Goal: Task Accomplishment & Management: Complete application form

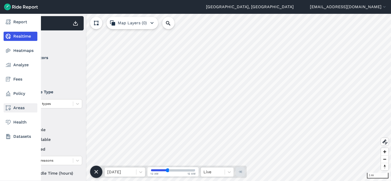
click at [20, 106] on link "Areas" at bounding box center [21, 107] width 34 height 9
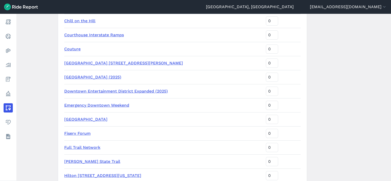
scroll to position [537, 0]
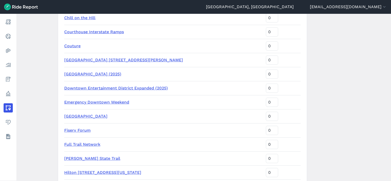
click at [98, 102] on link "Emergency Downtown Weekend" at bounding box center [96, 102] width 65 height 5
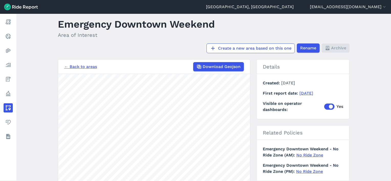
scroll to position [26, 0]
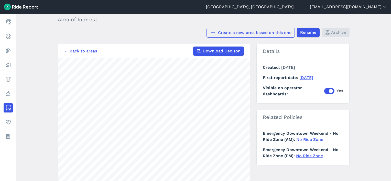
click at [239, 33] on link "Create a new area based on this one" at bounding box center [250, 33] width 88 height 10
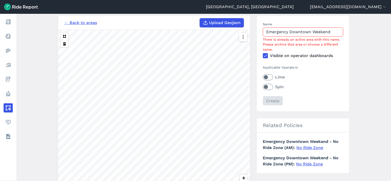
scroll to position [77, 0]
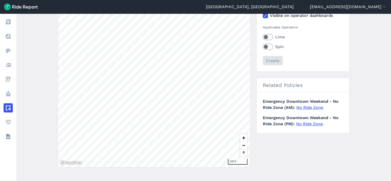
click at [242, 44] on div at bounding box center [242, 78] width 9 height 172
click at [240, 44] on div at bounding box center [242, 78] width 9 height 172
click at [242, 45] on div at bounding box center [242, 78] width 9 height 172
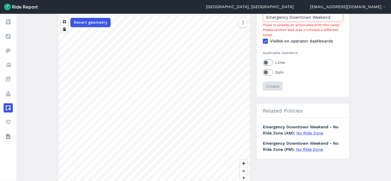
scroll to position [26, 0]
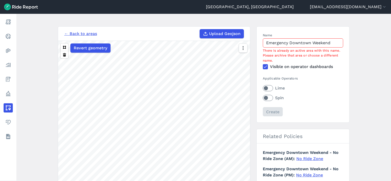
click at [297, 44] on input "Emergency Downtown Weekend" at bounding box center [303, 42] width 80 height 9
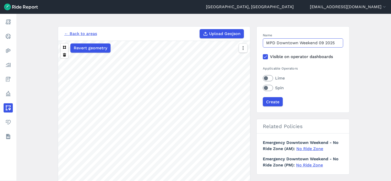
type input "MPD Downtown Weekend 09 2025"
click at [267, 79] on label "Lime" at bounding box center [303, 78] width 80 height 6
click at [263, 78] on input "Lime" at bounding box center [263, 76] width 0 height 3
click at [268, 88] on label "Spin" at bounding box center [303, 88] width 80 height 6
click at [263, 88] on input "Spin" at bounding box center [263, 86] width 0 height 3
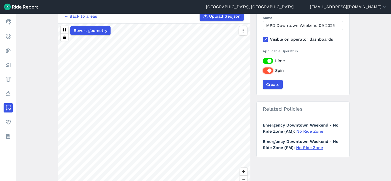
scroll to position [51, 0]
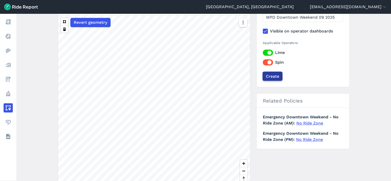
click at [271, 74] on input "Create" at bounding box center [272, 76] width 20 height 9
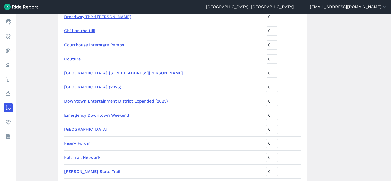
scroll to position [553, 0]
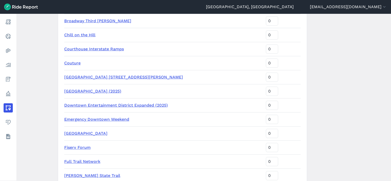
click at [99, 119] on link "Emergency Downtown Weekend" at bounding box center [96, 119] width 65 height 5
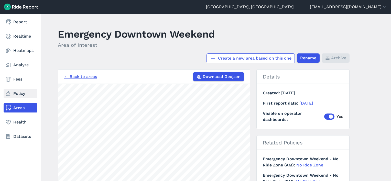
click at [14, 97] on link "Policy" at bounding box center [21, 93] width 34 height 9
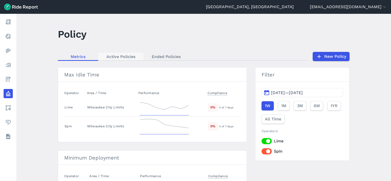
click at [123, 56] on link "Active Policies" at bounding box center [120, 57] width 45 height 8
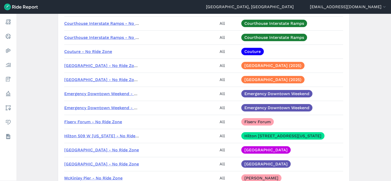
scroll to position [716, 0]
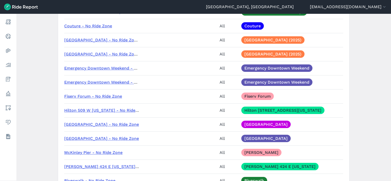
click at [96, 67] on link "Emergency Downtown Weekend - No Ride Zone (AM)" at bounding box center [117, 68] width 107 height 5
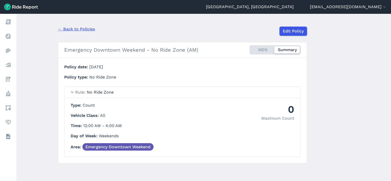
scroll to position [51, 0]
click at [294, 31] on link "Edit Policy" at bounding box center [293, 30] width 28 height 9
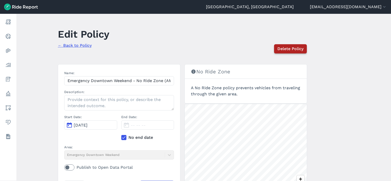
click at [290, 48] on span "Delete Policy" at bounding box center [290, 49] width 26 height 6
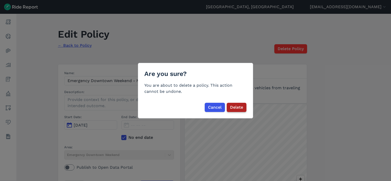
click at [235, 108] on span "Delete" at bounding box center [236, 107] width 13 height 6
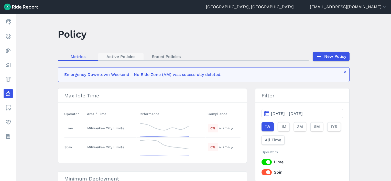
click at [123, 59] on link "Active Policies" at bounding box center [120, 57] width 45 height 8
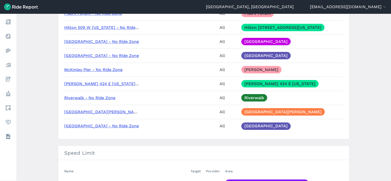
scroll to position [716, 0]
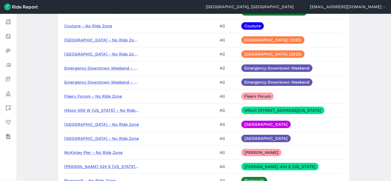
click at [113, 81] on link "Emergency Downtown Weekend - No Ride Zone (PM)" at bounding box center [117, 82] width 107 height 5
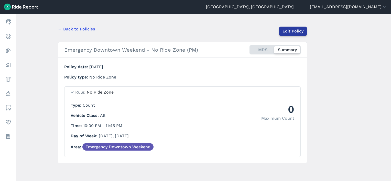
scroll to position [51, 0]
click at [301, 27] on link "Edit Policy" at bounding box center [293, 30] width 28 height 9
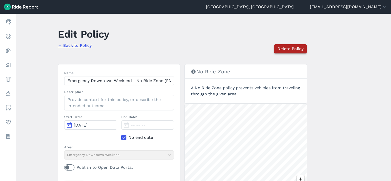
click at [299, 47] on span "Delete Policy" at bounding box center [290, 49] width 26 height 6
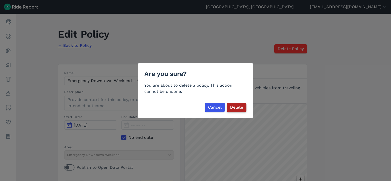
click at [240, 108] on span "Delete" at bounding box center [236, 107] width 13 height 6
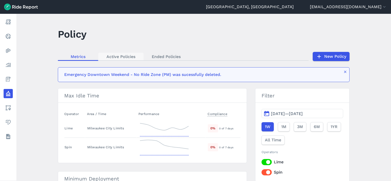
drag, startPoint x: 118, startPoint y: 49, endPoint x: 118, endPoint y: 56, distance: 6.6
click at [118, 50] on main "Policy Metrics Active Policies Ended Policies New Policy Emergency Downtown Wee…" at bounding box center [203, 97] width 374 height 167
click at [118, 56] on link "Active Policies" at bounding box center [120, 57] width 45 height 8
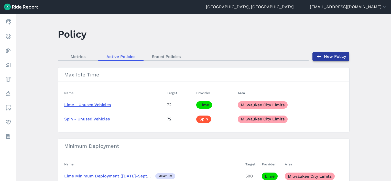
click at [333, 58] on link "New Policy" at bounding box center [330, 56] width 37 height 9
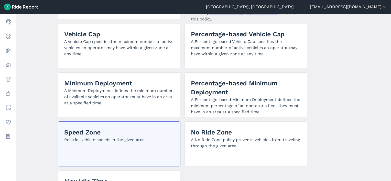
scroll to position [128, 0]
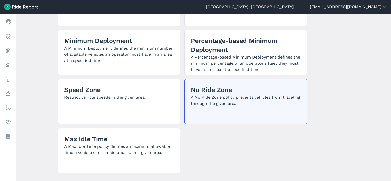
click at [222, 99] on p "A No Ride Zone policy prevents vehicles from traveling through the given area." at bounding box center [246, 100] width 110 height 12
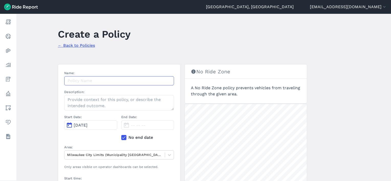
click at [89, 80] on input "Name:" at bounding box center [119, 80] width 110 height 9
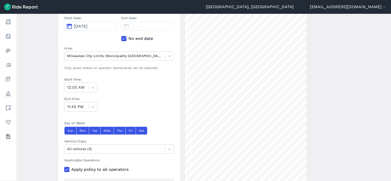
scroll to position [102, 0]
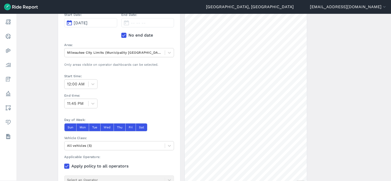
click at [122, 36] on use at bounding box center [123, 35] width 3 height 3
click at [121, 36] on input "No end date" at bounding box center [121, 33] width 0 height 3
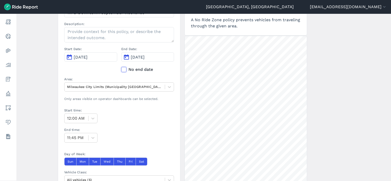
scroll to position [77, 0]
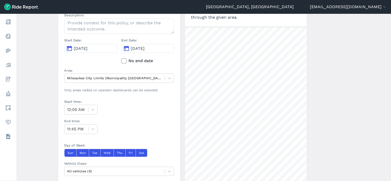
click at [122, 59] on icon at bounding box center [123, 60] width 5 height 5
click at [121, 59] on input "No end date" at bounding box center [121, 59] width 0 height 3
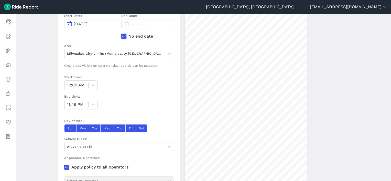
scroll to position [128, 0]
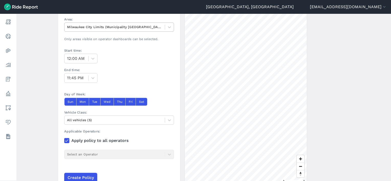
click at [113, 28] on div at bounding box center [114, 27] width 95 height 6
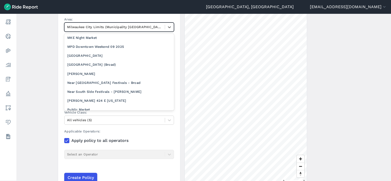
scroll to position [281, 0]
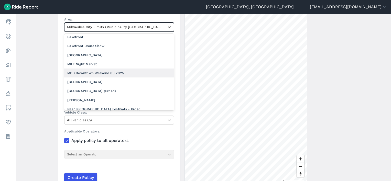
click at [100, 70] on div "MPD Downtown Weekend 09 2025" at bounding box center [119, 73] width 110 height 9
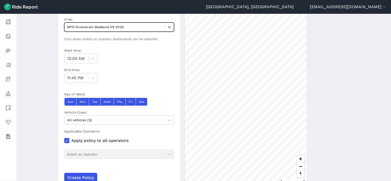
scroll to position [153, 0]
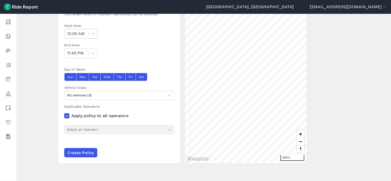
click at [83, 38] on section "Name: MPD Downtown September Weekends Description: Start Date: Sep 11, 2025 End…" at bounding box center [119, 38] width 122 height 252
click at [83, 36] on div at bounding box center [76, 33] width 19 height 7
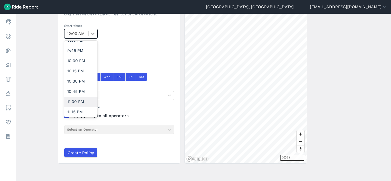
scroll to position [869, 0]
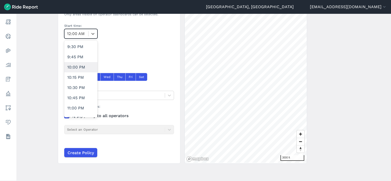
click at [81, 64] on div "10:00 PM" at bounding box center [80, 67] width 33 height 10
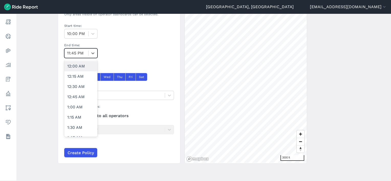
click at [78, 53] on div at bounding box center [76, 53] width 19 height 7
click at [81, 87] on div "12:30 AM" at bounding box center [80, 87] width 33 height 10
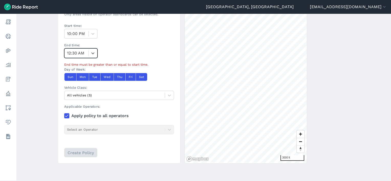
click at [86, 52] on div "12:30 AM" at bounding box center [76, 53] width 24 height 9
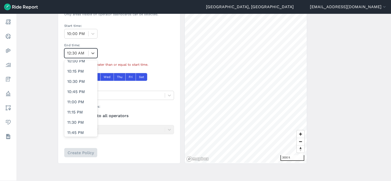
scroll to position [897, 0]
click at [74, 133] on div "11:45 PM" at bounding box center [80, 131] width 33 height 10
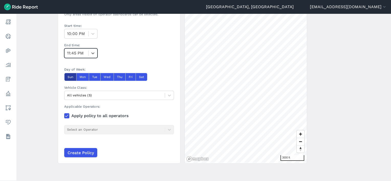
click at [72, 76] on button "Sun" at bounding box center [70, 77] width 12 height 8
click at [82, 77] on button "Mon" at bounding box center [82, 77] width 13 height 8
click at [96, 77] on button "Tue" at bounding box center [95, 77] width 12 height 8
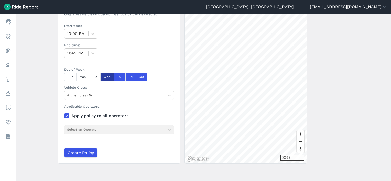
click at [106, 77] on button "Wed" at bounding box center [106, 77] width 13 height 8
click at [118, 77] on button "Thu" at bounding box center [119, 77] width 12 height 8
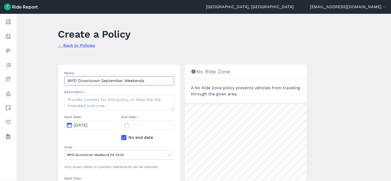
click at [156, 81] on input "MPD Downtown September Weekends" at bounding box center [119, 80] width 110 height 9
click at [36, 75] on main "Create a Policy ← Back to Policies Name: MPD Downtown September Weekends (PM) D…" at bounding box center [203, 97] width 374 height 167
drag, startPoint x: 122, startPoint y: 82, endPoint x: 100, endPoint y: 82, distance: 21.7
click at [100, 82] on input "MPD Downtown September Weekends (PM)" at bounding box center [119, 80] width 110 height 9
click at [121, 81] on input "MPD Downtown Weekends (PM)" at bounding box center [119, 80] width 110 height 9
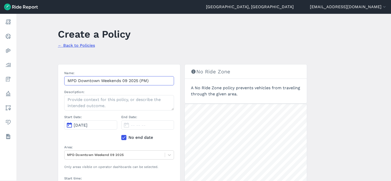
type input "MPD Downtown Weekends 09 2025 (PM)"
click at [57, 82] on main "Create a Policy ← Back to Policies Name: MPD Downtown Weekends 09 2025 (PM) Des…" at bounding box center [203, 97] width 374 height 167
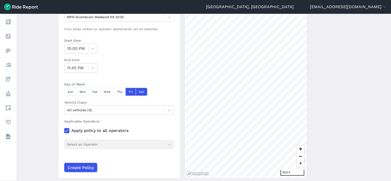
scroll to position [153, 0]
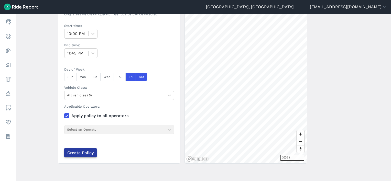
click at [78, 151] on input "Create Policy" at bounding box center [80, 152] width 33 height 9
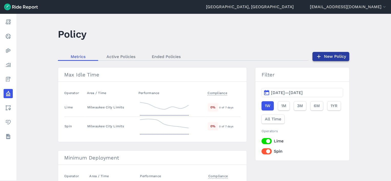
click at [330, 56] on link "New Policy" at bounding box center [330, 56] width 37 height 9
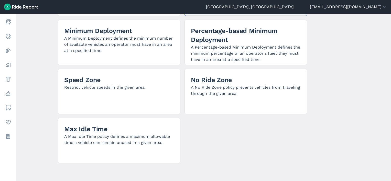
scroll to position [138, 0]
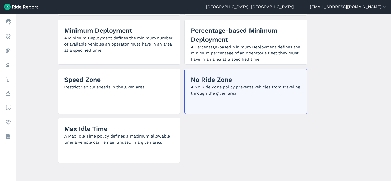
click at [255, 88] on p "A No Ride Zone policy prevents vehicles from traveling through the given area." at bounding box center [246, 90] width 110 height 12
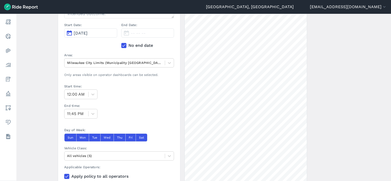
scroll to position [36, 0]
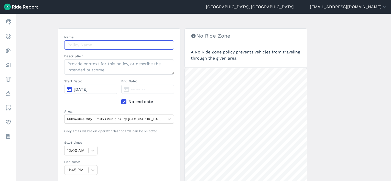
click at [90, 47] on input "Name:" at bounding box center [119, 44] width 110 height 9
click at [141, 46] on input "MPD Downtown Weekends 09 2025 (PM)" at bounding box center [119, 44] width 110 height 9
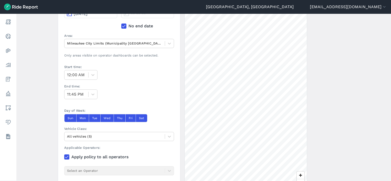
scroll to position [112, 0]
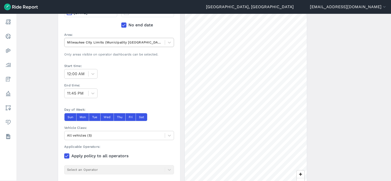
type input "MPD Downtown Weekends 09 2025 (AM)"
click at [101, 41] on div at bounding box center [114, 42] width 95 height 6
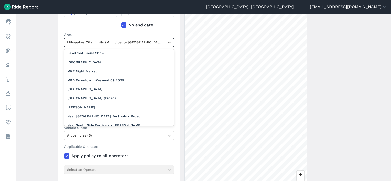
scroll to position [282, 0]
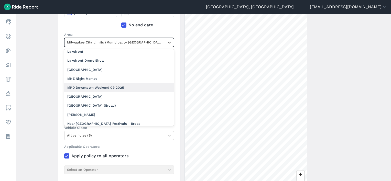
click at [98, 87] on div "MPD Downtown Weekend 09 2025" at bounding box center [119, 87] width 110 height 9
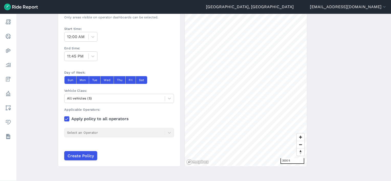
scroll to position [153, 0]
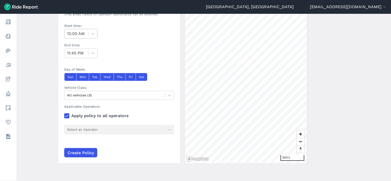
click at [86, 34] on div "12:00 AM" at bounding box center [76, 33] width 24 height 9
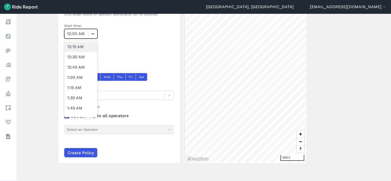
click at [86, 34] on div "12:00 AM" at bounding box center [76, 33] width 24 height 9
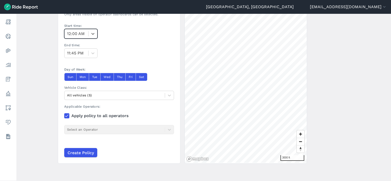
click at [86, 34] on div "12:00 AM" at bounding box center [76, 33] width 24 height 9
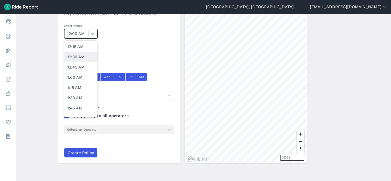
click at [79, 55] on div "12:30 AM" at bounding box center [80, 57] width 33 height 10
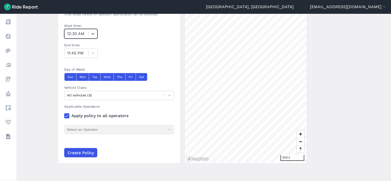
click at [82, 35] on div at bounding box center [76, 33] width 19 height 7
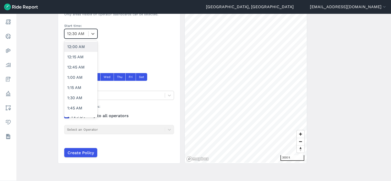
click at [80, 46] on div "12:00 AM" at bounding box center [80, 47] width 33 height 10
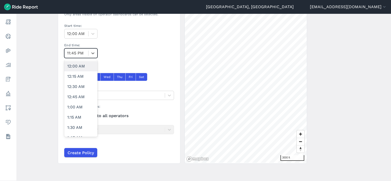
click at [79, 53] on div at bounding box center [76, 53] width 19 height 7
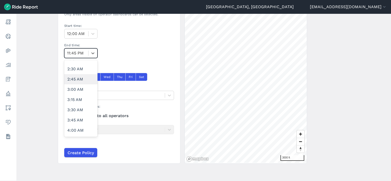
scroll to position [102, 0]
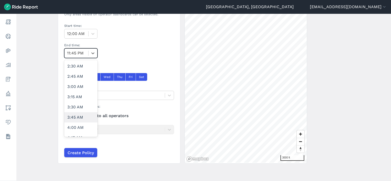
click at [73, 124] on div "4:00 AM" at bounding box center [80, 127] width 33 height 10
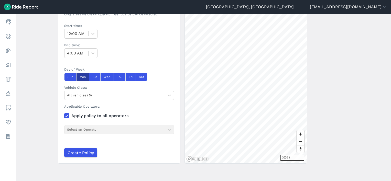
drag, startPoint x: 76, startPoint y: 75, endPoint x: 82, endPoint y: 76, distance: 5.4
click at [77, 76] on button "Mon" at bounding box center [82, 77] width 13 height 8
click at [89, 76] on button "Tue" at bounding box center [95, 77] width 12 height 8
drag, startPoint x: 106, startPoint y: 76, endPoint x: 116, endPoint y: 76, distance: 10.0
click at [106, 76] on button "Wed" at bounding box center [106, 77] width 13 height 8
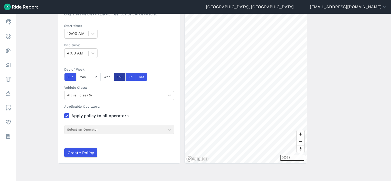
click at [116, 76] on button "Thu" at bounding box center [119, 77] width 12 height 8
click at [126, 75] on button "Fri" at bounding box center [130, 77] width 10 height 8
click at [80, 151] on input "Create Policy" at bounding box center [80, 152] width 33 height 9
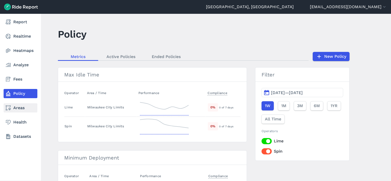
drag, startPoint x: 17, startPoint y: 106, endPoint x: 20, endPoint y: 107, distance: 2.8
click at [17, 106] on link "Areas" at bounding box center [21, 107] width 34 height 9
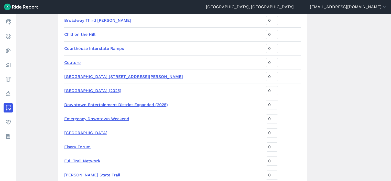
scroll to position [537, 0]
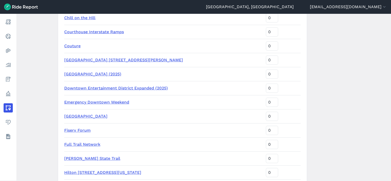
click at [84, 103] on link "Emergency Downtown Weekend" at bounding box center [96, 102] width 65 height 5
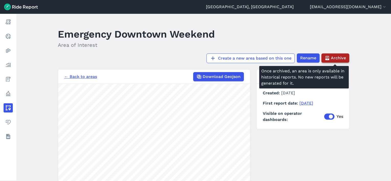
click at [332, 57] on span "Archive" at bounding box center [337, 58] width 15 height 6
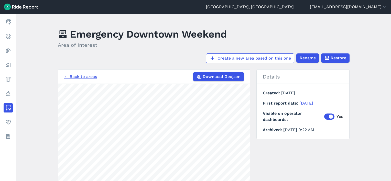
click at [77, 78] on link "← Back to areas" at bounding box center [80, 77] width 33 height 6
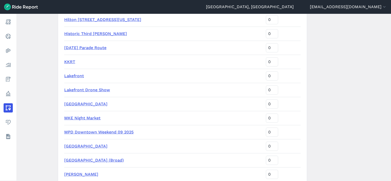
scroll to position [716, 0]
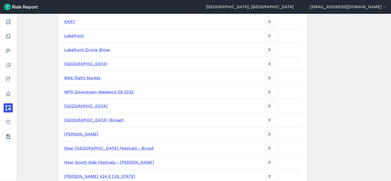
click at [89, 92] on link "MPD Downtown Weekend 09 2025" at bounding box center [98, 91] width 69 height 5
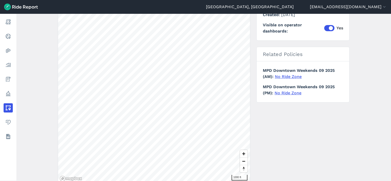
scroll to position [77, 0]
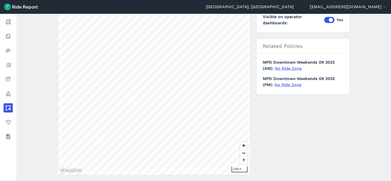
drag, startPoint x: 307, startPoint y: 96, endPoint x: 303, endPoint y: 93, distance: 5.4
click at [307, 96] on div "← Back to areas Download Geojson 1000 ft Details Created September 11, 2025 Vis…" at bounding box center [203, 79] width 291 height 192
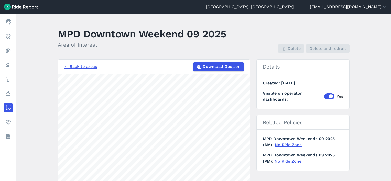
scroll to position [0, 0]
click at [87, 67] on link "← Back to areas" at bounding box center [80, 67] width 33 height 6
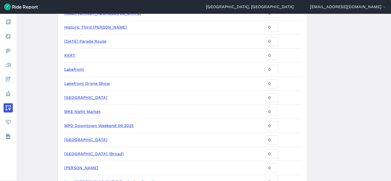
scroll to position [690, 0]
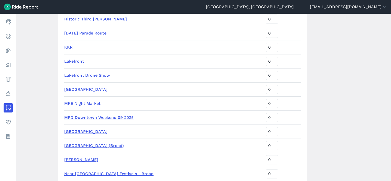
click at [74, 62] on link "Lakefront" at bounding box center [74, 61] width 20 height 5
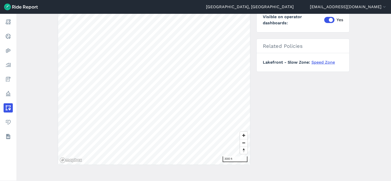
scroll to position [89, 0]
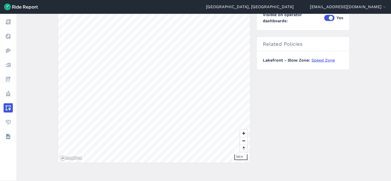
click at [203, 13] on div "Milwaukee, WI zarode@milwaukee.gov Settings Terms Sign Out Report Realtime Heat…" at bounding box center [195, 90] width 391 height 181
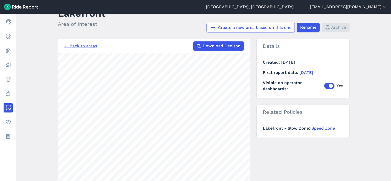
scroll to position [0, 0]
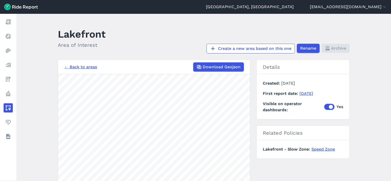
click at [78, 66] on link "← Back to areas" at bounding box center [80, 67] width 33 height 6
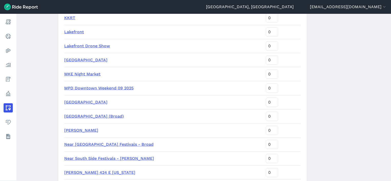
scroll to position [741, 0]
